Goal: Use online tool/utility: Utilize a website feature to perform a specific function

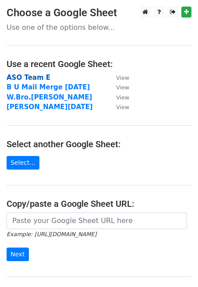
click at [40, 78] on strong "ASO Team E" at bounding box center [29, 78] width 44 height 8
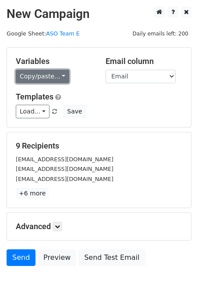
click at [62, 73] on link "Copy/paste..." at bounding box center [42, 77] width 53 height 14
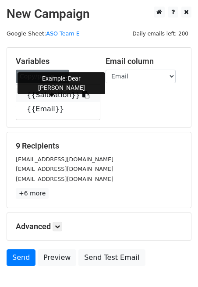
click at [46, 98] on link "{{Salutation}}" at bounding box center [58, 95] width 84 height 14
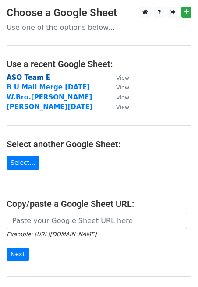
click at [33, 78] on strong "ASO Team E" at bounding box center [29, 78] width 44 height 8
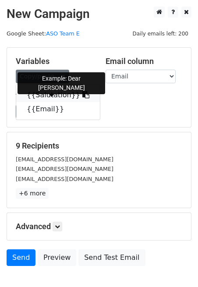
click at [55, 96] on link "{{Salutation}}" at bounding box center [58, 95] width 84 height 14
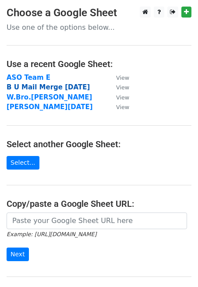
click at [38, 87] on strong "B U Mail Merge [DATE]" at bounding box center [48, 87] width 83 height 8
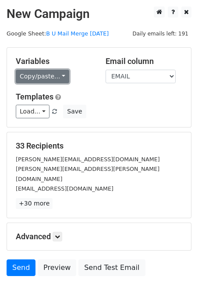
click at [58, 77] on link "Copy/paste..." at bounding box center [42, 77] width 53 height 14
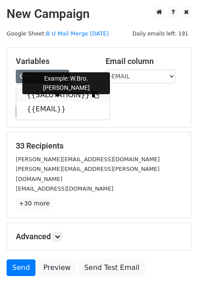
click at [41, 95] on link "{{SALUTATIOIN}}" at bounding box center [62, 95] width 93 height 14
